Goal: Browse casually

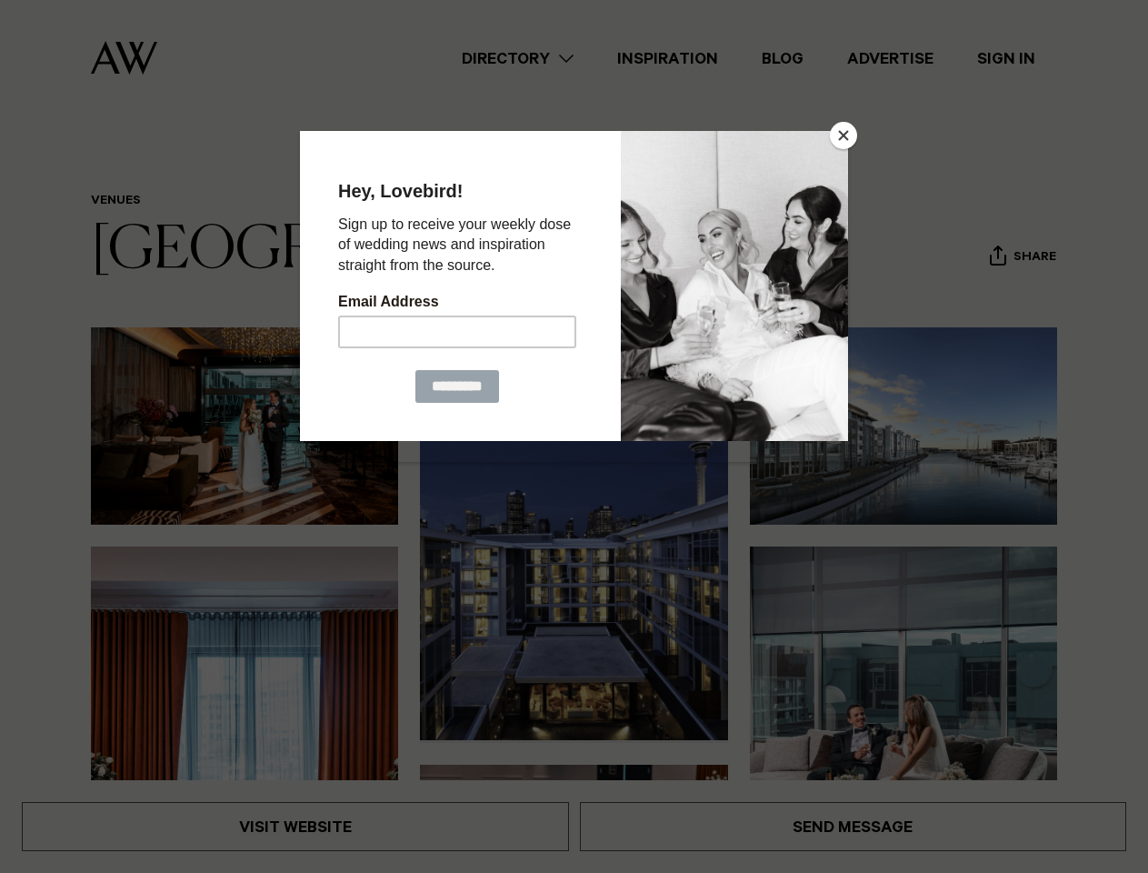
click at [844, 135] on button "Close" at bounding box center [843, 135] width 27 height 27
